Goal: Task Accomplishment & Management: Manage account settings

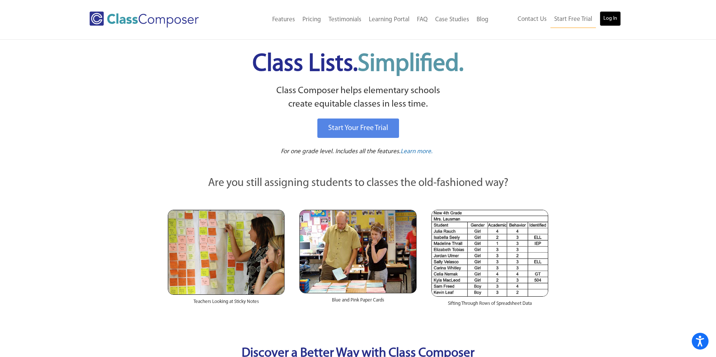
click at [608, 18] on link "Log In" at bounding box center [610, 18] width 21 height 15
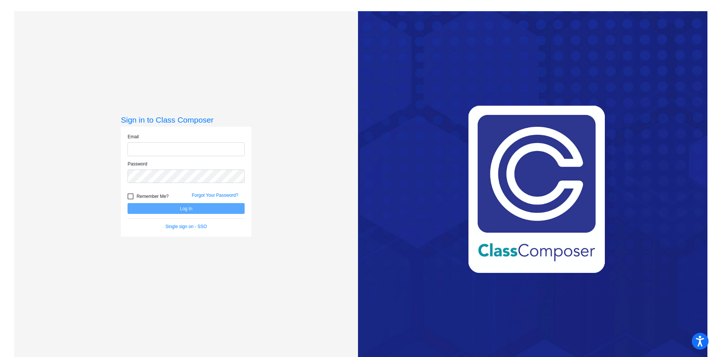
click at [188, 150] on input "email" at bounding box center [186, 150] width 117 height 14
type input "[EMAIL_ADDRESS][DOMAIN_NAME]"
click at [129, 200] on label "Remember Me?" at bounding box center [148, 196] width 41 height 9
click at [130, 200] on input "Remember Me?" at bounding box center [130, 200] width 0 height 0
checkbox input "true"
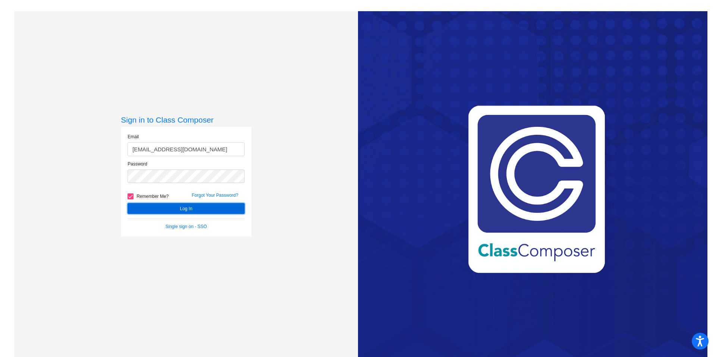
click at [165, 210] on button "Log In" at bounding box center [186, 208] width 117 height 11
click at [128, 203] on button "Log In" at bounding box center [186, 208] width 117 height 11
click at [199, 193] on link "Forgot Your Password?" at bounding box center [215, 195] width 47 height 5
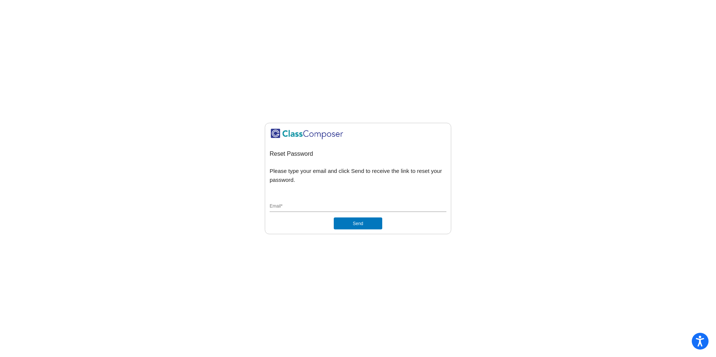
click at [314, 206] on input "Email *" at bounding box center [358, 206] width 177 height 7
type input "[EMAIL_ADDRESS][DOMAIN_NAME]"
click at [357, 223] on button "Send" at bounding box center [358, 224] width 49 height 12
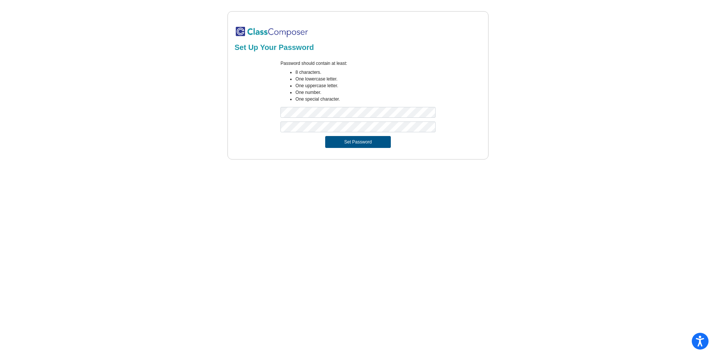
click at [367, 145] on button "Set Password" at bounding box center [358, 142] width 66 height 12
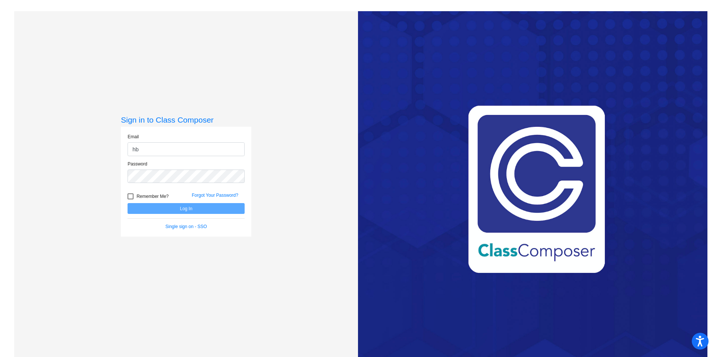
type input "[EMAIL_ADDRESS][DOMAIN_NAME]"
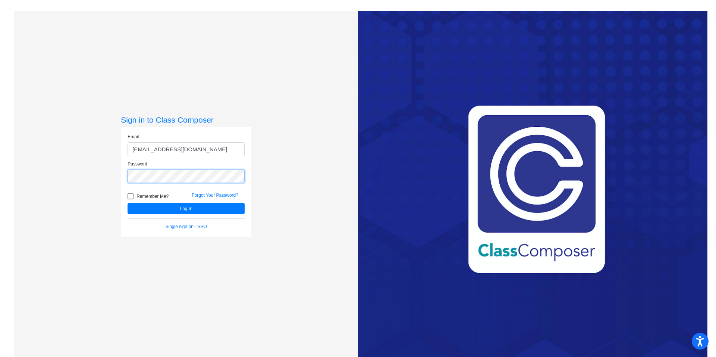
click at [128, 203] on button "Log In" at bounding box center [186, 208] width 117 height 11
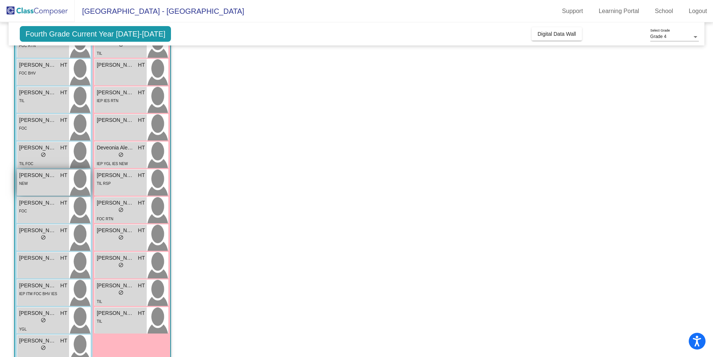
scroll to position [90, 0]
click at [132, 99] on div "IEP IES RTN" at bounding box center [121, 99] width 48 height 8
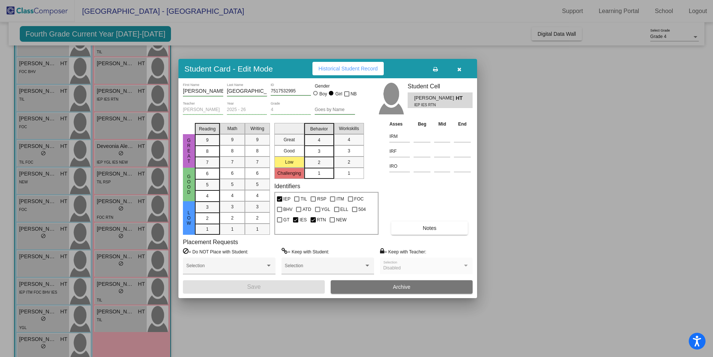
click at [420, 229] on button "Notes" at bounding box center [429, 228] width 76 height 13
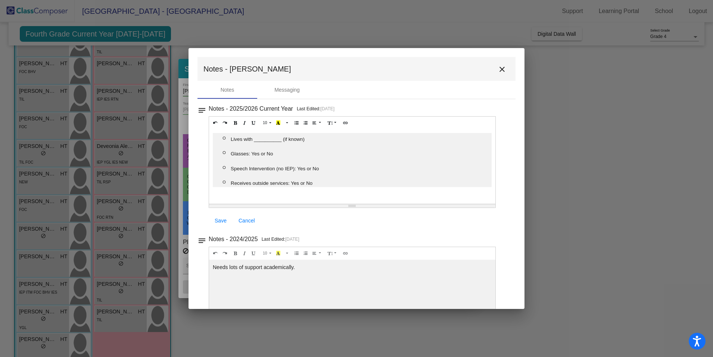
click at [279, 141] on span "Lives with __________ (if known)" at bounding box center [268, 140] width 74 height 6
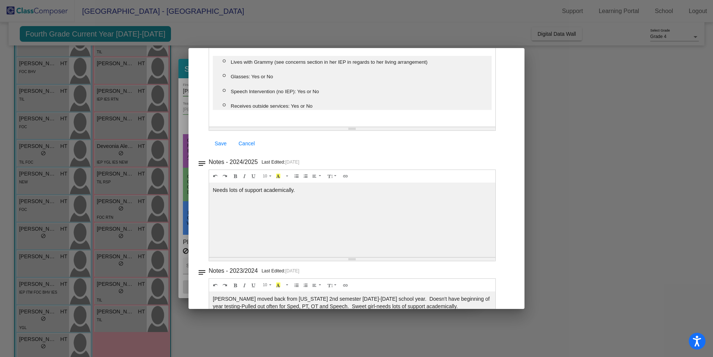
scroll to position [76, 0]
click at [221, 146] on span "Save" at bounding box center [221, 144] width 12 height 6
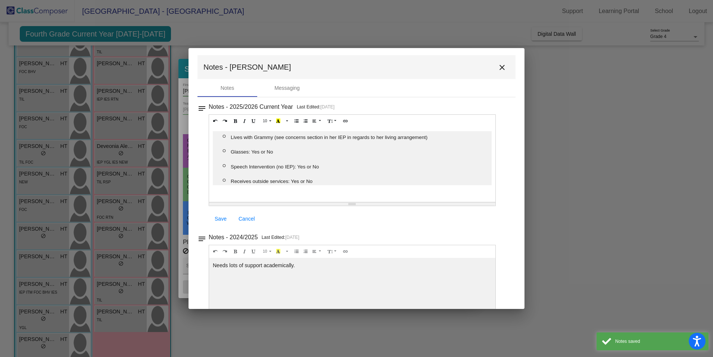
scroll to position [0, 0]
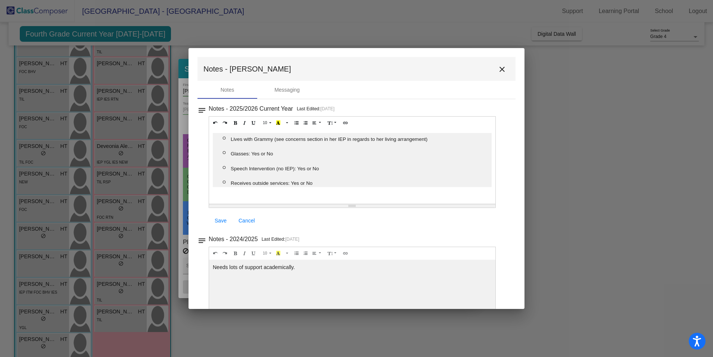
click at [497, 71] on mat-icon "close" at bounding box center [501, 69] width 9 height 9
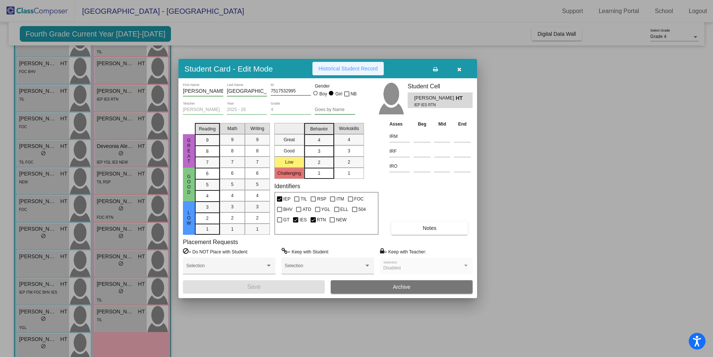
click at [365, 70] on span "Historical Student Record" at bounding box center [347, 69] width 59 height 6
click at [459, 68] on icon "button" at bounding box center [459, 69] width 4 height 5
